Goal: Find specific page/section: Find specific page/section

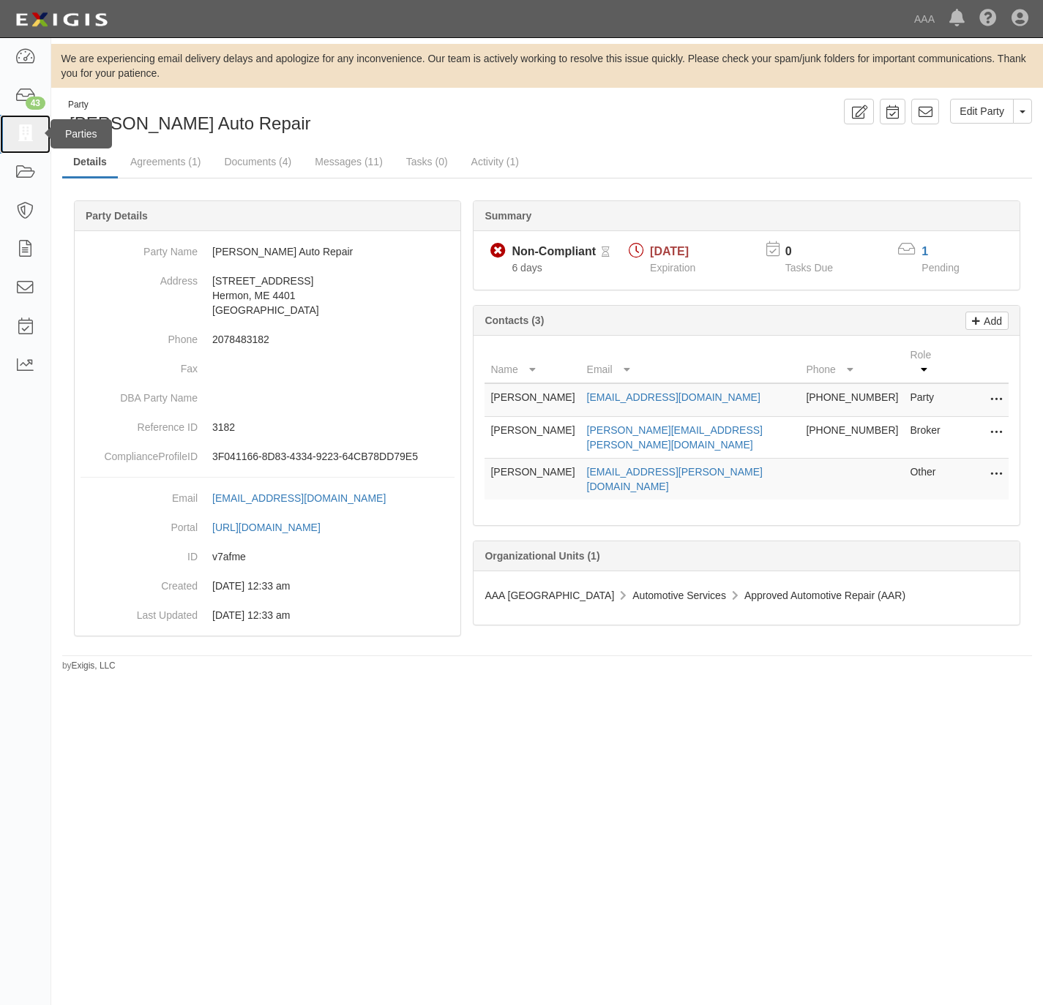
click at [9, 135] on link at bounding box center [25, 134] width 50 height 39
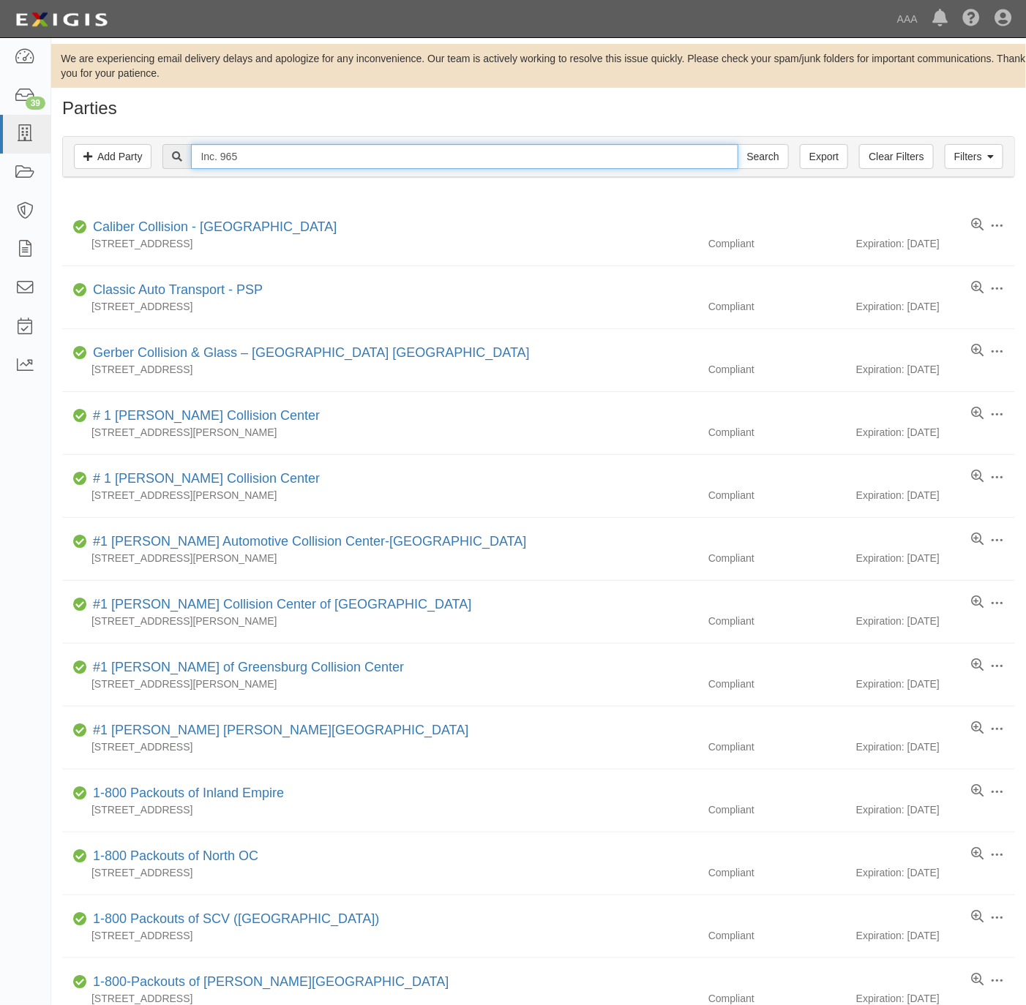
click at [299, 160] on input "Inc. 965" at bounding box center [464, 156] width 547 height 25
paste input "K Motors,"
type input "K Motors"
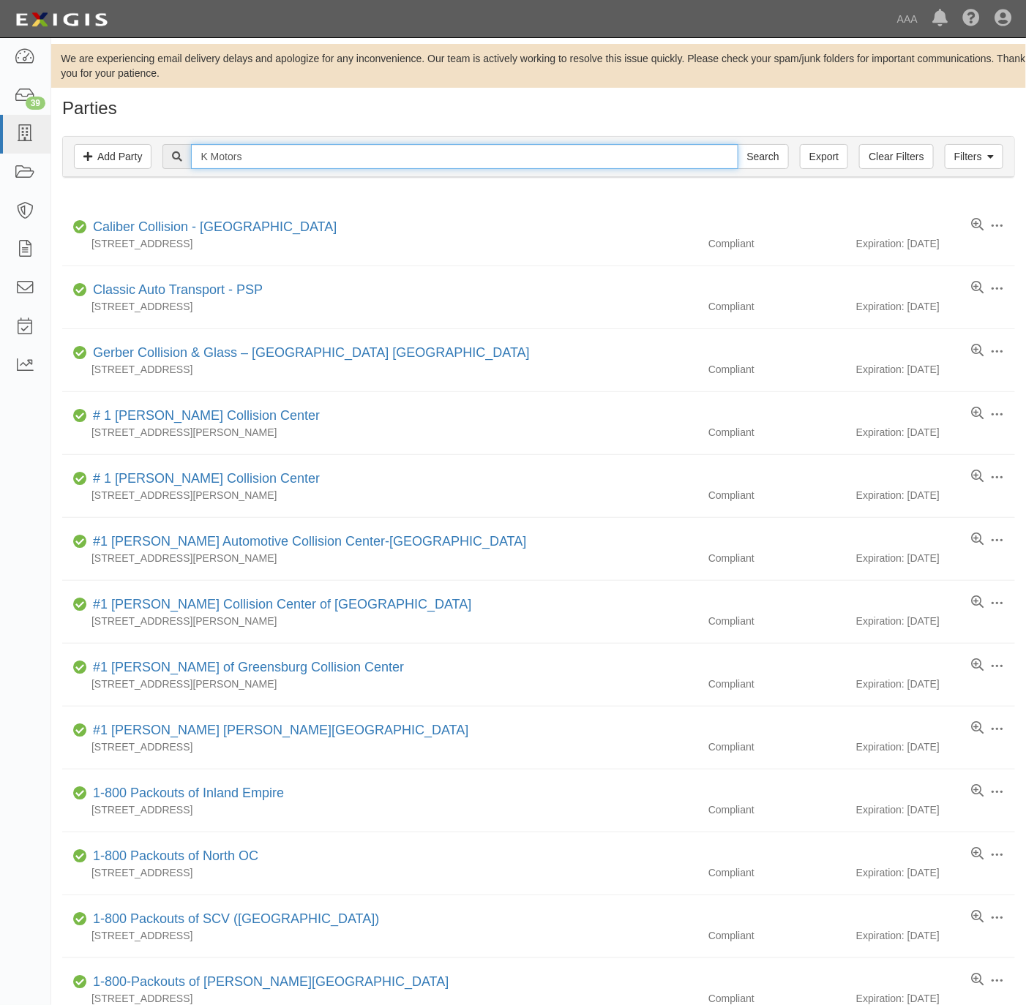
click at [738, 144] on input "Search" at bounding box center [763, 156] width 51 height 25
